Goal: Check status: Check status

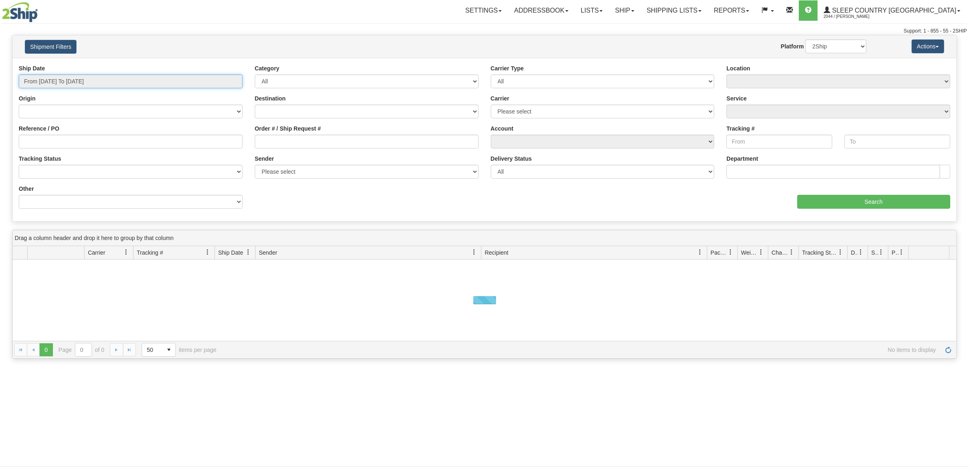
click at [115, 81] on input "From [DATE] To [DATE]" at bounding box center [131, 82] width 224 height 14
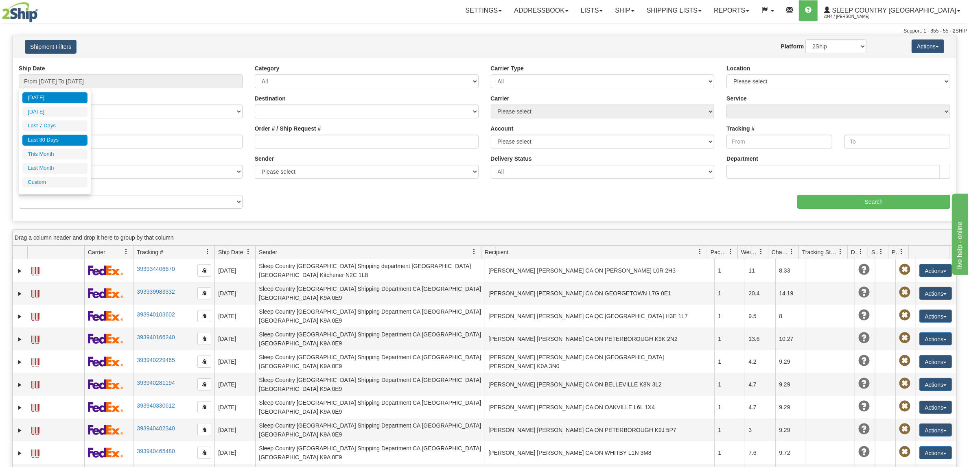
click at [65, 143] on li "Last 30 Days" at bounding box center [54, 140] width 65 height 11
type input "From [DATE] To [DATE]"
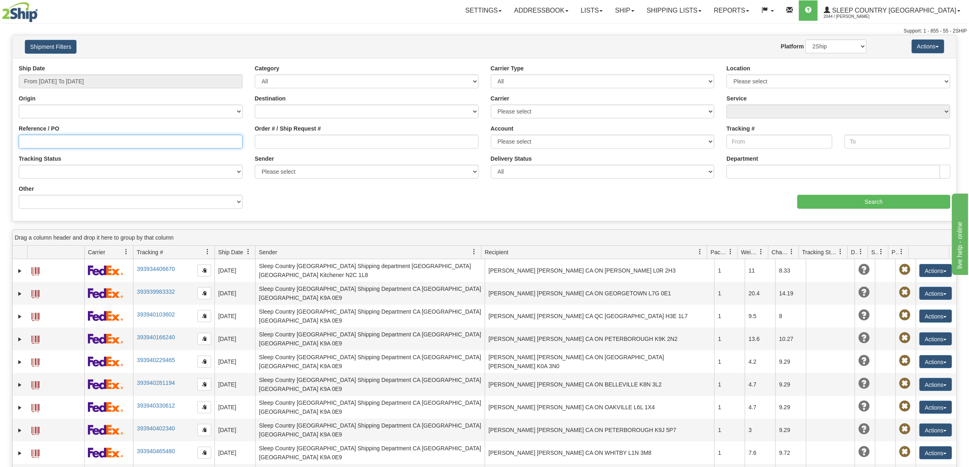
click at [84, 138] on input "Reference / PO" at bounding box center [131, 142] width 224 height 14
paste input "9000I132761"
type input "9000I132761"
click at [839, 198] on input "Search" at bounding box center [874, 202] width 153 height 14
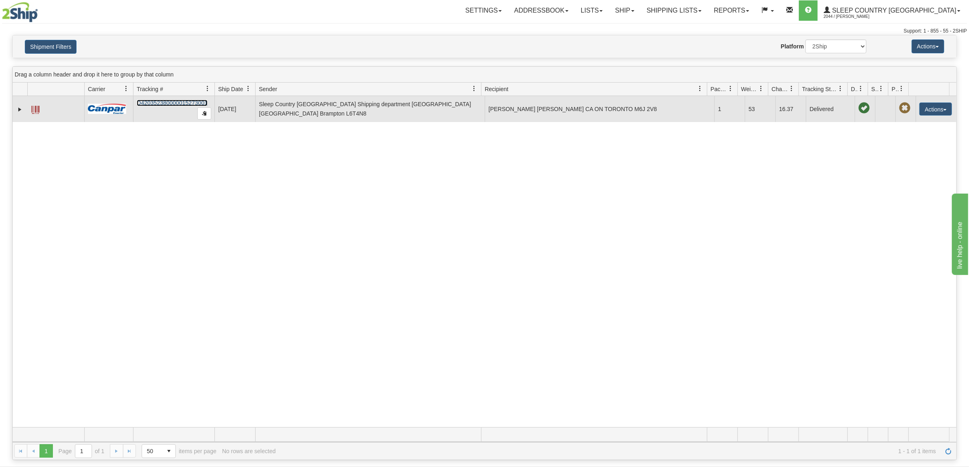
click at [191, 101] on link "D420352380000015273001" at bounding box center [172, 103] width 71 height 7
click at [149, 99] on td "D420352380000015273001" at bounding box center [173, 109] width 81 height 26
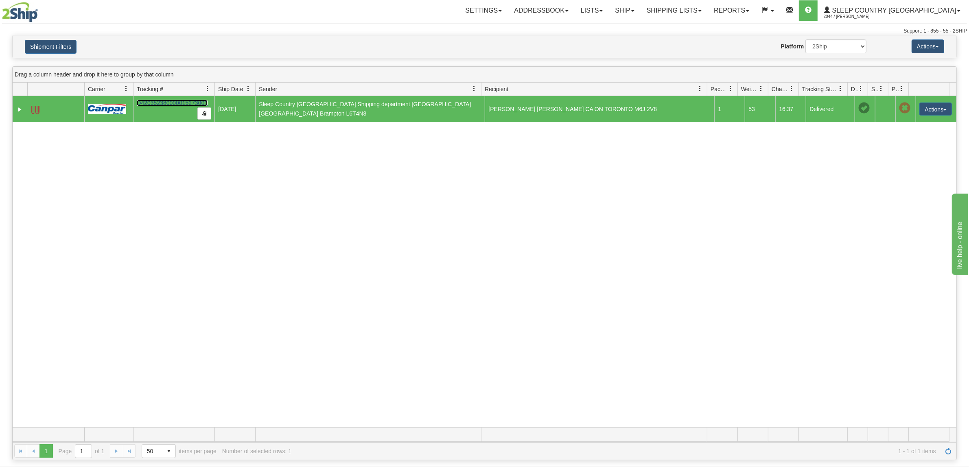
click at [149, 99] on td "D420352380000015273001" at bounding box center [173, 109] width 81 height 26
click at [151, 100] on link "D420352380000015273001" at bounding box center [172, 103] width 71 height 7
